Goal: Navigation & Orientation: Find specific page/section

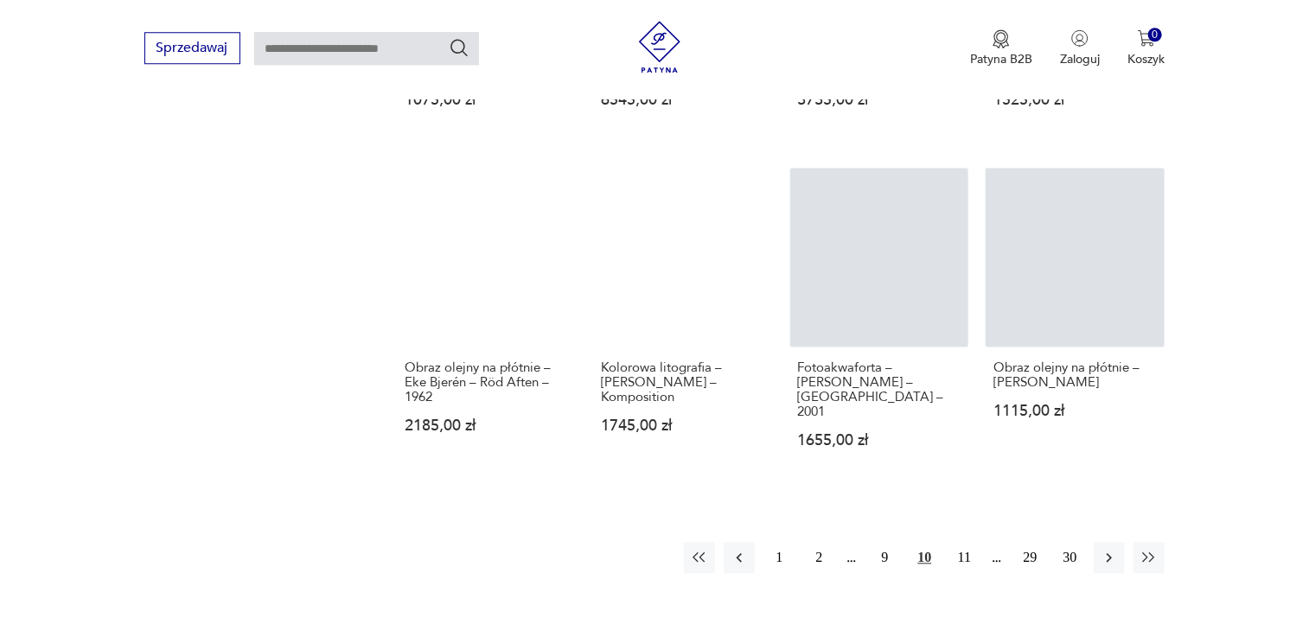
scroll to position [1579, 0]
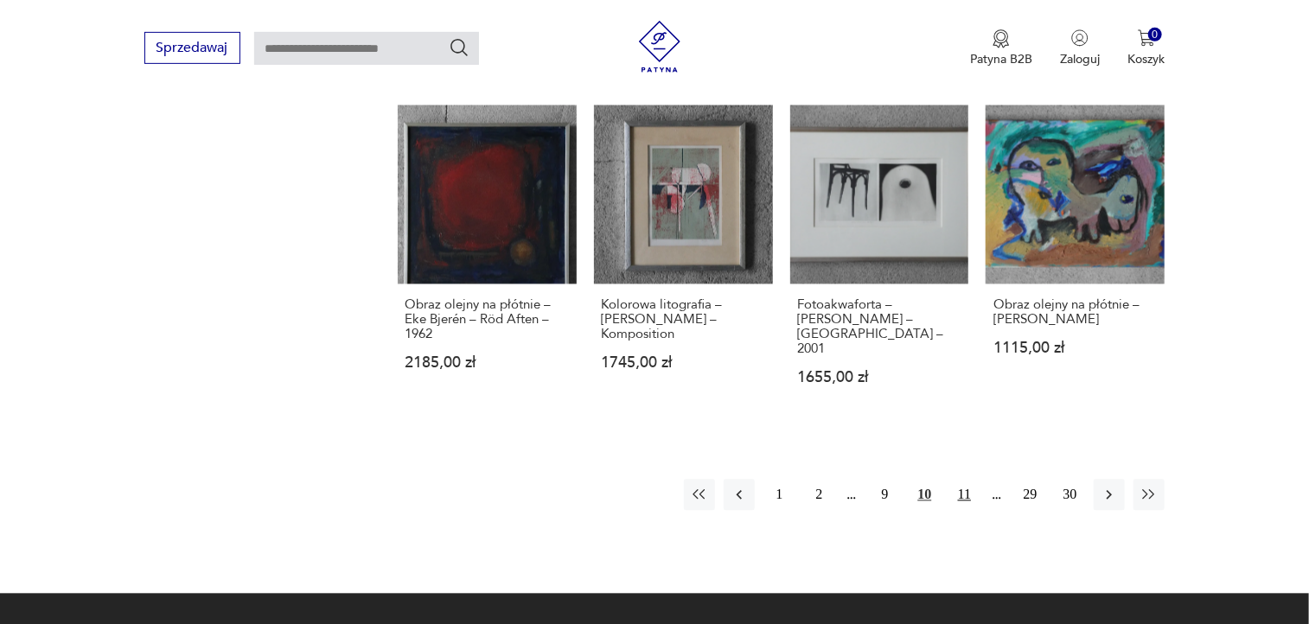
click at [962, 480] on button "11" at bounding box center [963, 495] width 31 height 31
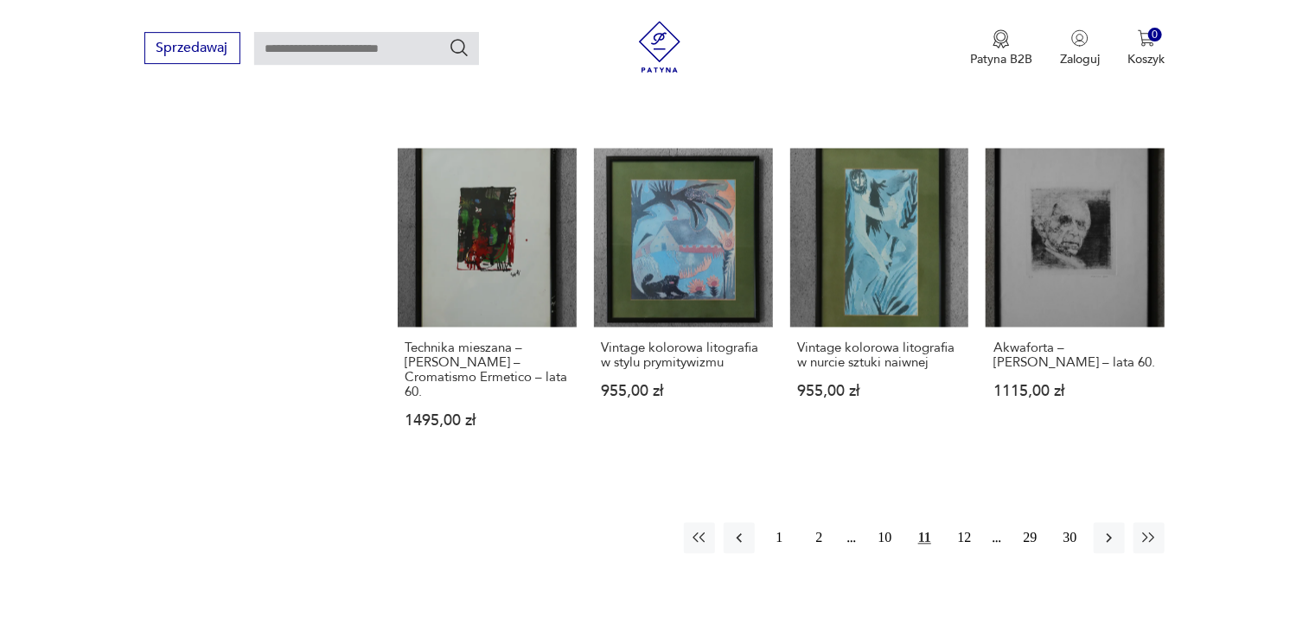
scroll to position [1576, 0]
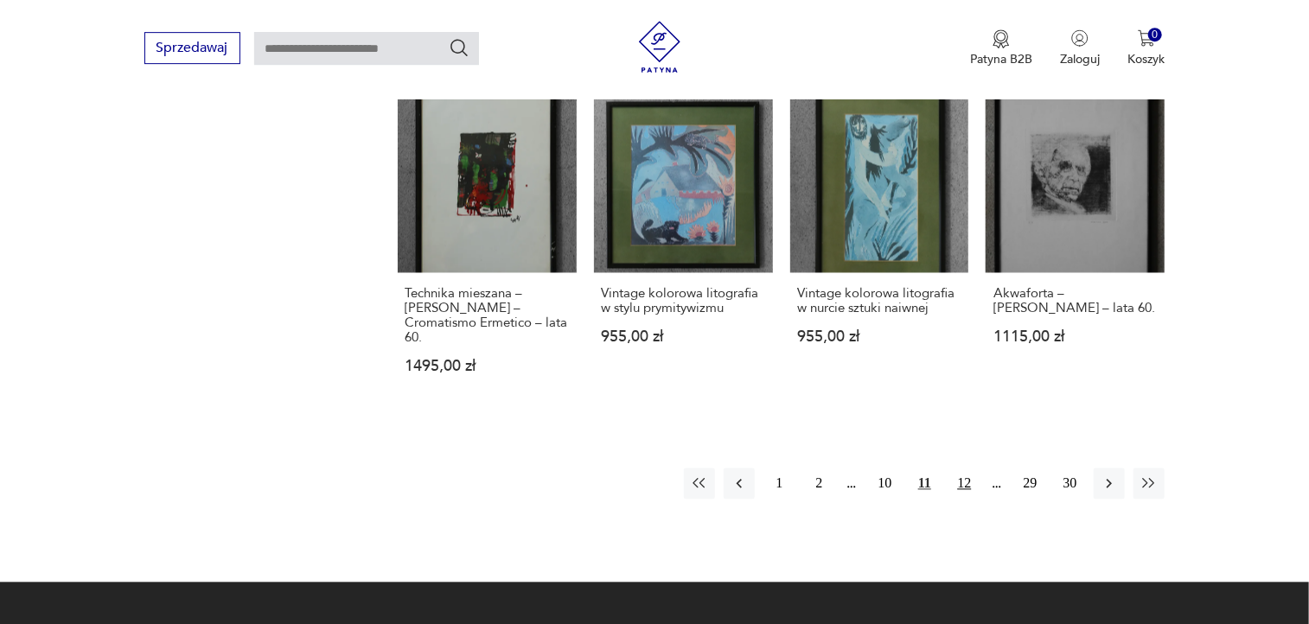
click at [967, 486] on button "12" at bounding box center [963, 483] width 31 height 31
